Goal: Task Accomplishment & Management: Manage account settings

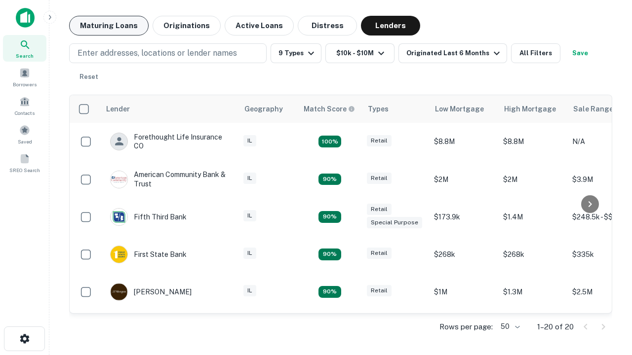
click at [109, 26] on button "Maturing Loans" at bounding box center [108, 26] width 79 height 20
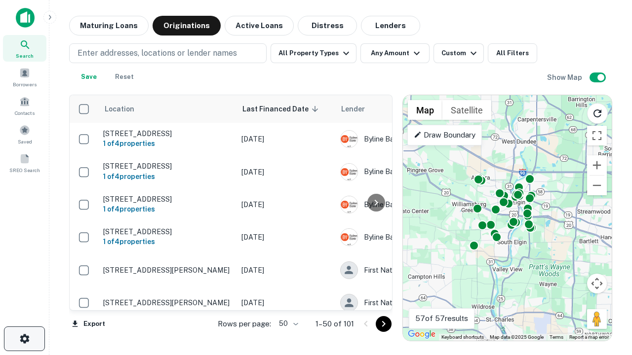
click at [24, 339] on icon "button" at bounding box center [25, 339] width 12 height 12
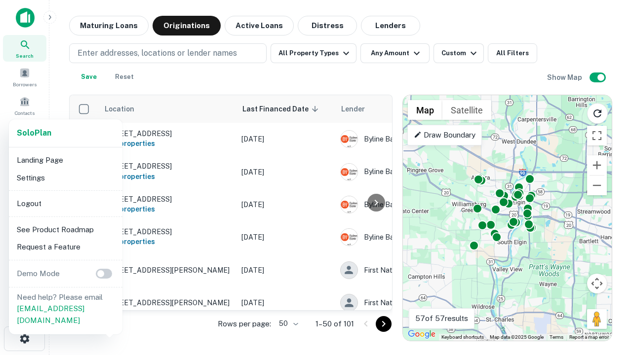
click at [65, 203] on li "Logout" at bounding box center [66, 204] width 106 height 18
